Goal: Information Seeking & Learning: Learn about a topic

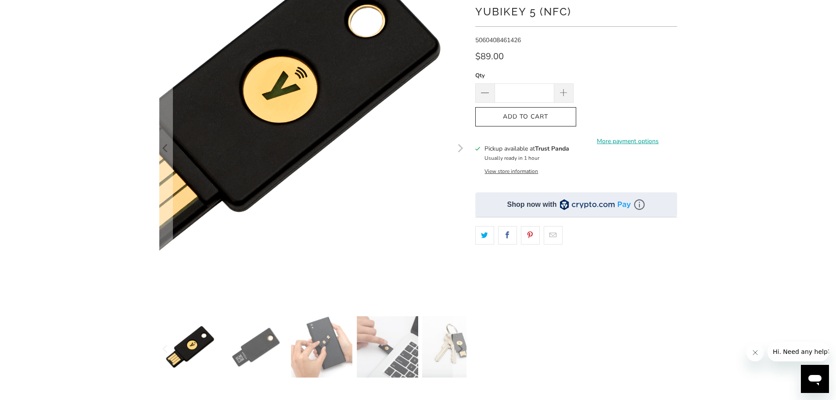
scroll to position [88, 0]
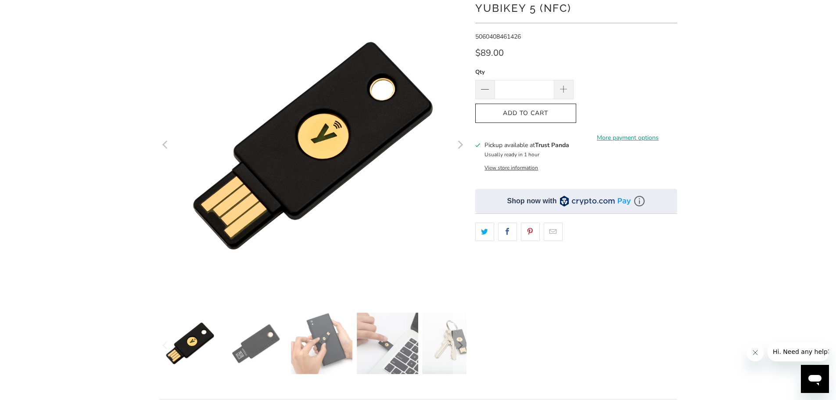
click at [265, 338] on img at bounding box center [255, 343] width 61 height 61
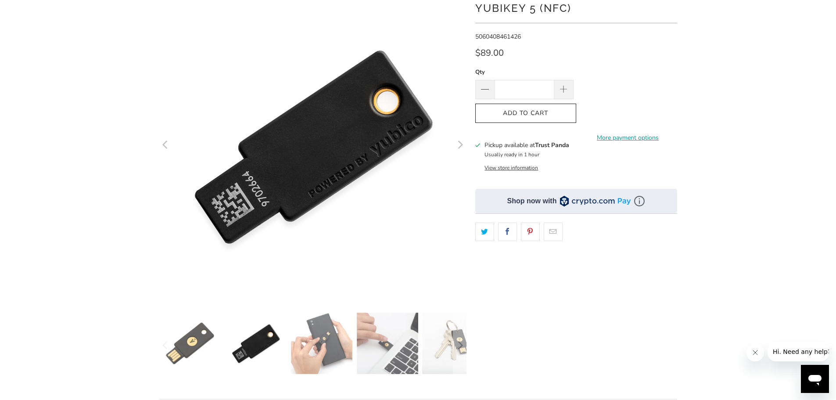
click at [340, 345] on img at bounding box center [321, 343] width 61 height 61
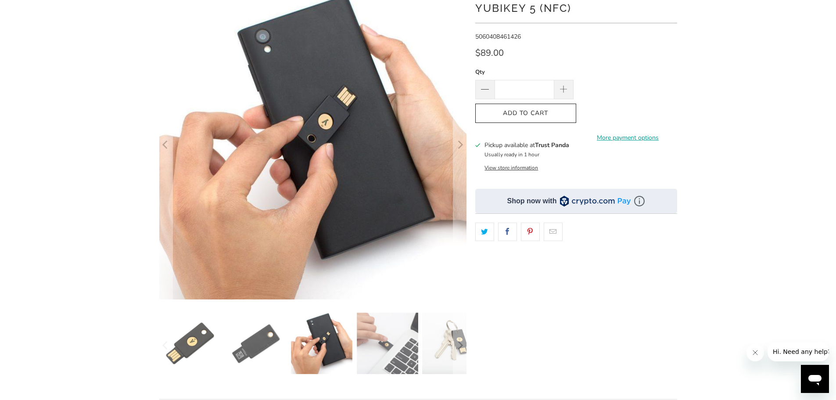
click at [383, 351] on img at bounding box center [387, 343] width 61 height 61
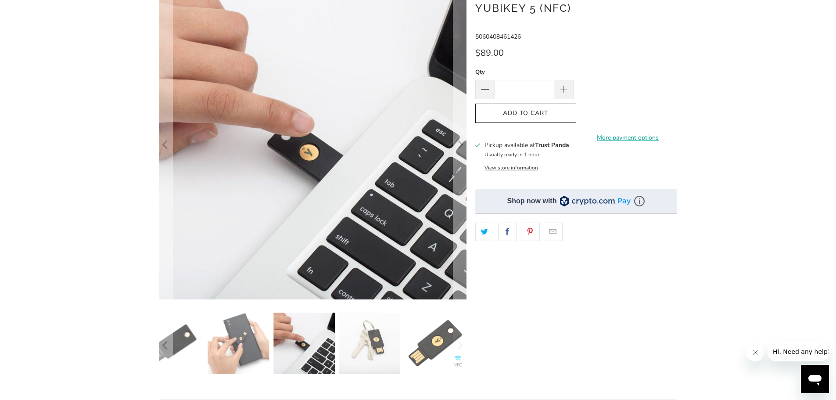
click at [384, 355] on img at bounding box center [369, 343] width 61 height 61
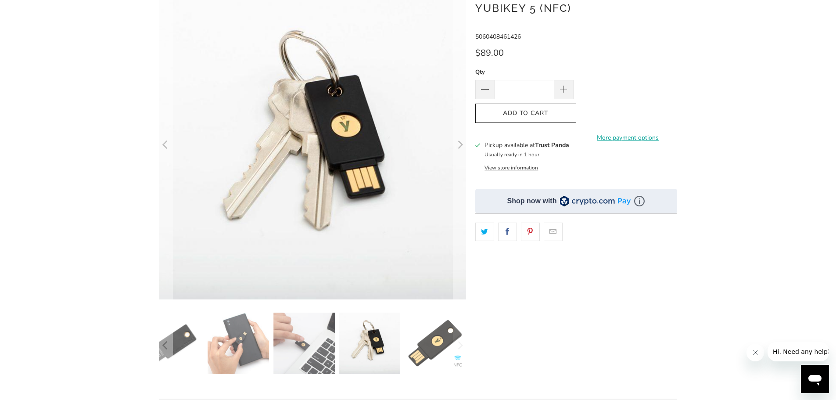
click at [428, 361] on img at bounding box center [435, 343] width 61 height 61
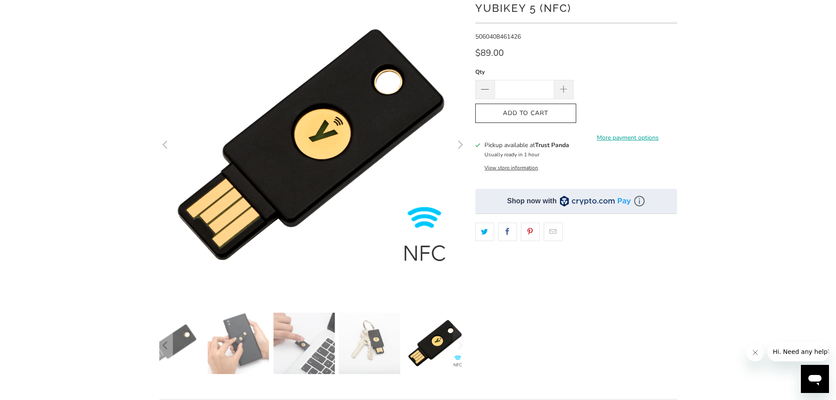
click at [366, 359] on img at bounding box center [369, 343] width 61 height 61
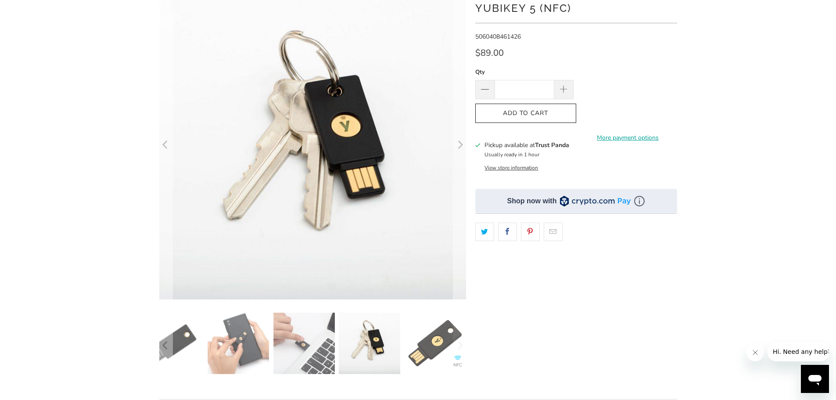
click at [418, 353] on img at bounding box center [435, 343] width 61 height 61
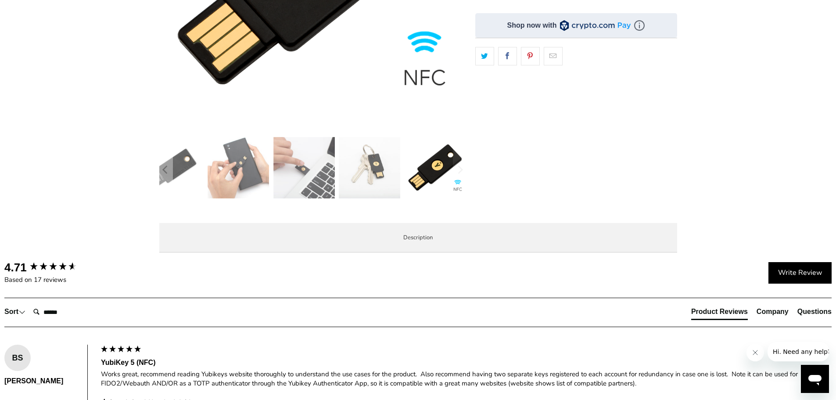
scroll to position [0, 0]
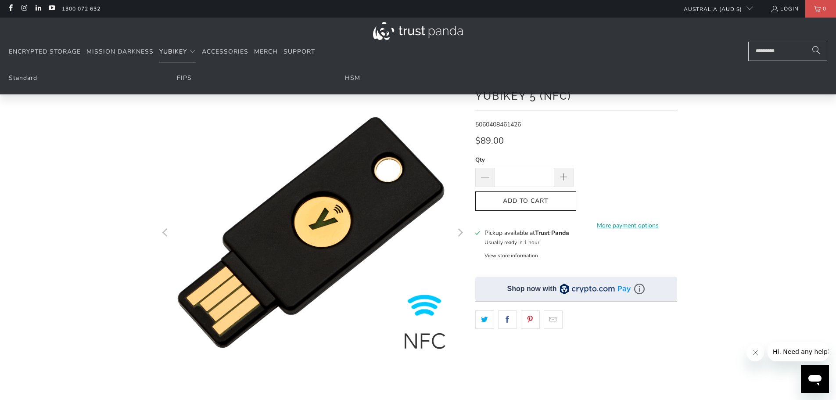
click at [172, 53] on span "YubiKey" at bounding box center [173, 51] width 28 height 8
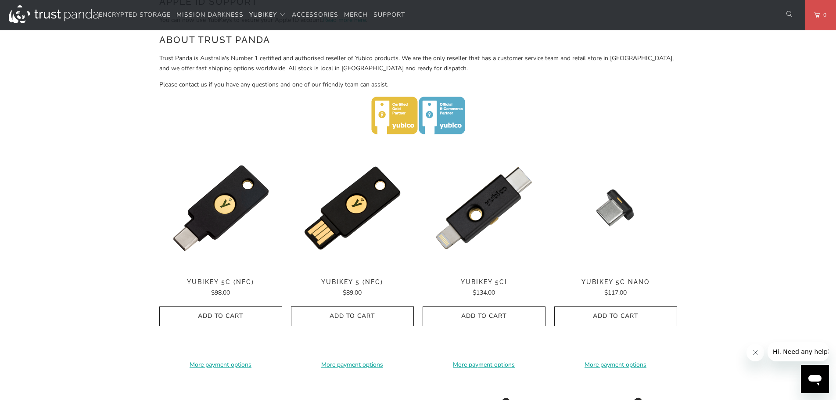
scroll to position [351, 0]
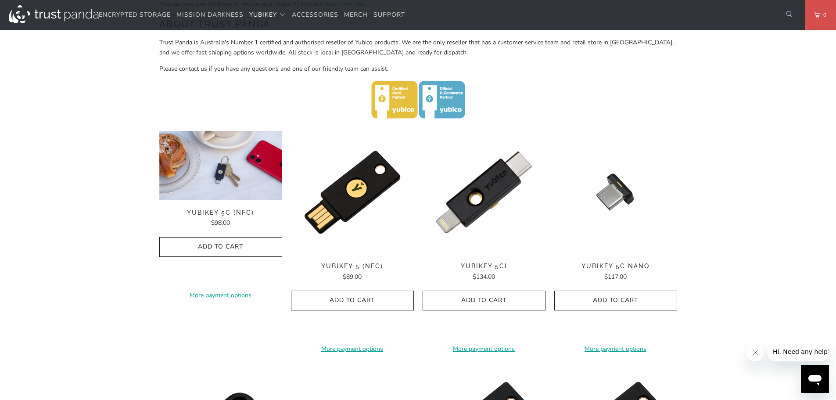
click at [226, 176] on img at bounding box center [220, 165] width 123 height 69
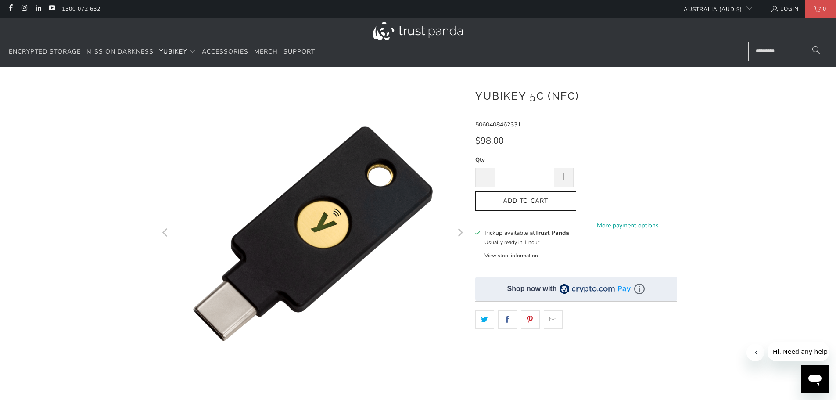
click at [460, 235] on icon "Next" at bounding box center [460, 233] width 5 height 8
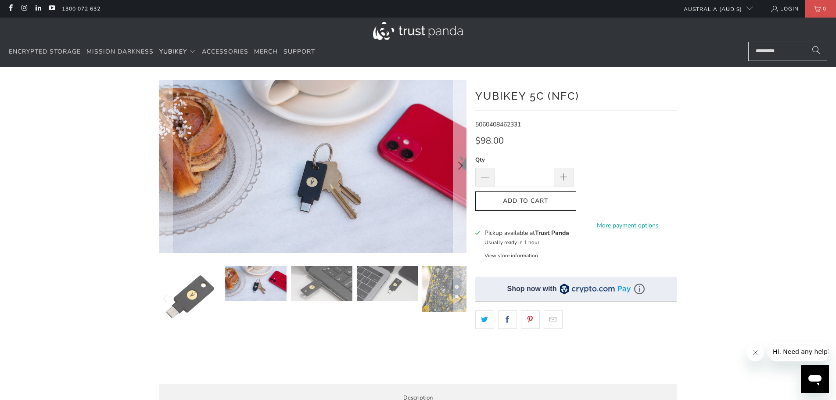
click at [460, 235] on button "Next" at bounding box center [460, 166] width 14 height 173
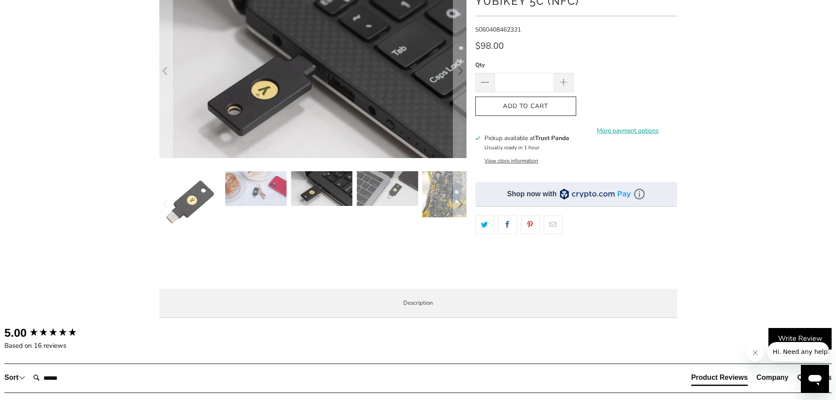
scroll to position [176, 0]
